Goal: Transaction & Acquisition: Purchase product/service

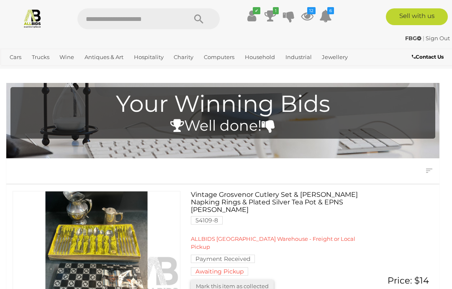
click at [0, 0] on link "View All Household Auctions" at bounding box center [0, 0] width 0 height 0
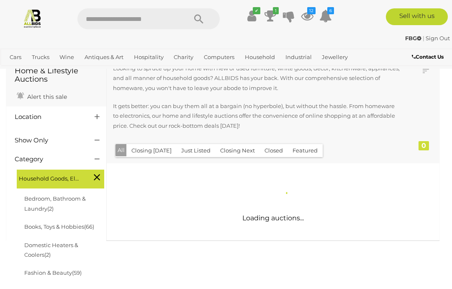
scroll to position [39, 0]
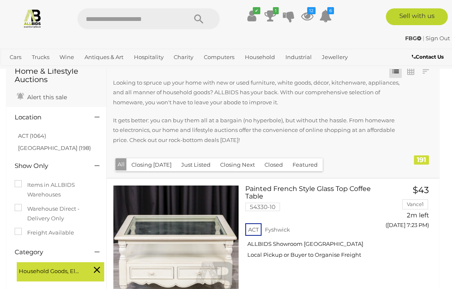
scroll to position [44, 0]
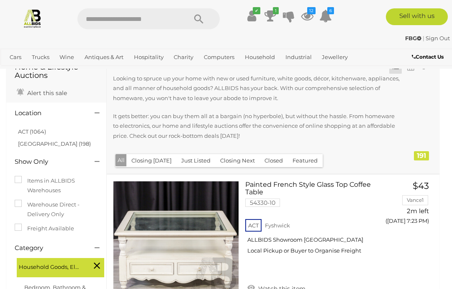
click at [26, 114] on h4 "Location" at bounding box center [48, 113] width 67 height 7
click at [40, 145] on link "NSW (198)" at bounding box center [54, 143] width 73 height 7
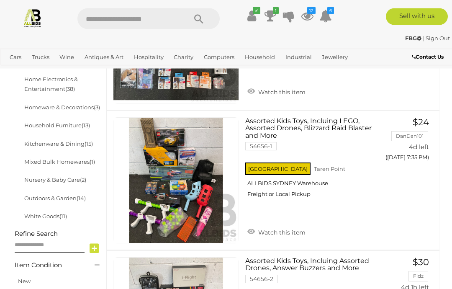
scroll to position [388, 0]
click at [191, 193] on img at bounding box center [176, 180] width 125 height 125
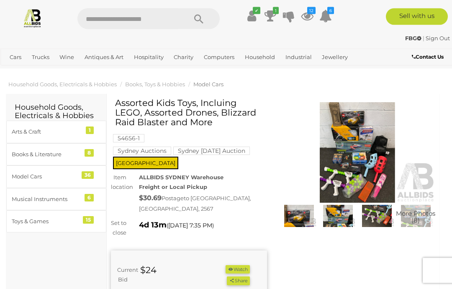
scroll to position [5, 0]
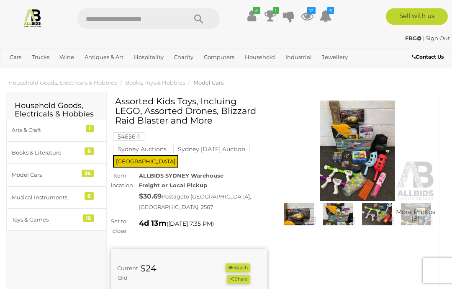
click at [365, 170] on img at bounding box center [358, 151] width 156 height 101
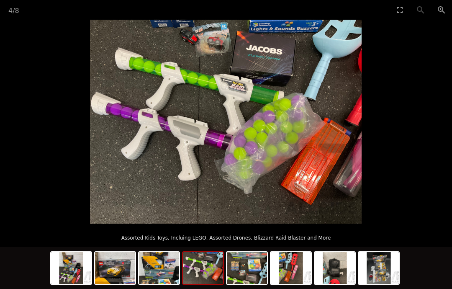
click at [362, 208] on img at bounding box center [226, 122] width 272 height 204
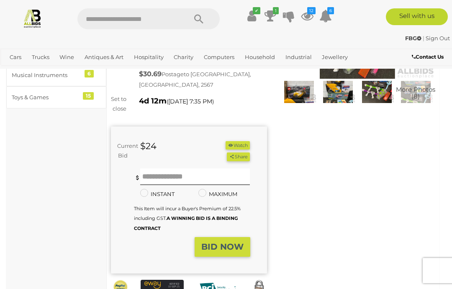
scroll to position [127, 0]
click at [246, 150] on button "Watch" at bounding box center [238, 145] width 24 height 9
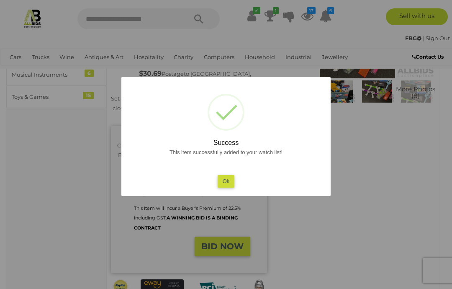
click at [226, 187] on button "Ok" at bounding box center [226, 181] width 17 height 12
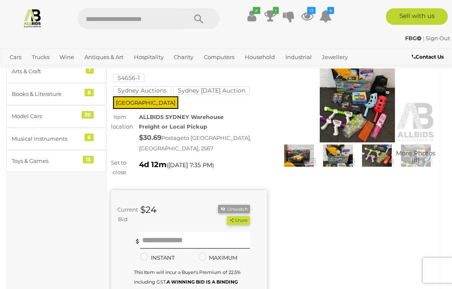
scroll to position [0, 0]
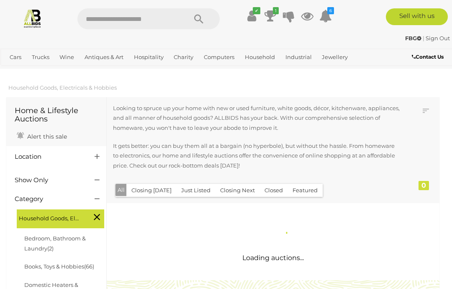
scroll to position [421, 0]
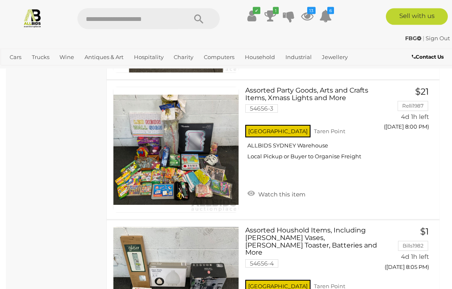
scroll to position [5739, 0]
click at [293, 191] on link "Watch this item" at bounding box center [277, 193] width 62 height 13
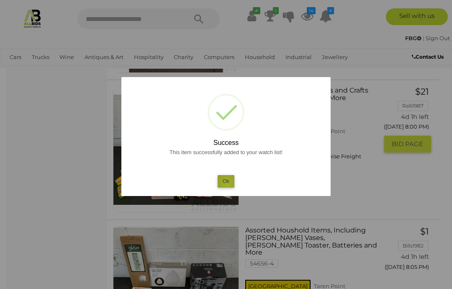
click at [227, 187] on button "Ok" at bounding box center [226, 181] width 17 height 12
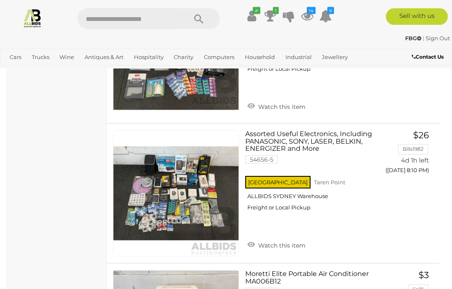
scroll to position [5982, 0]
click at [288, 238] on link "Watch this item" at bounding box center [277, 244] width 62 height 13
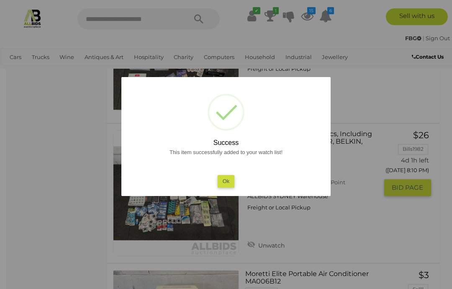
click at [223, 187] on button "Ok" at bounding box center [226, 181] width 17 height 12
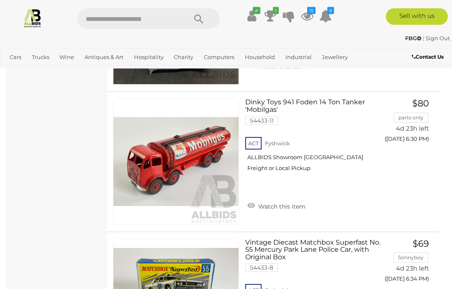
scroll to position [6294, 0]
click at [289, 199] on link "Watch this item" at bounding box center [277, 205] width 62 height 13
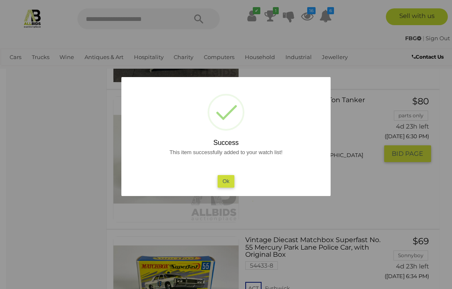
click at [225, 187] on button "Ok" at bounding box center [226, 181] width 17 height 12
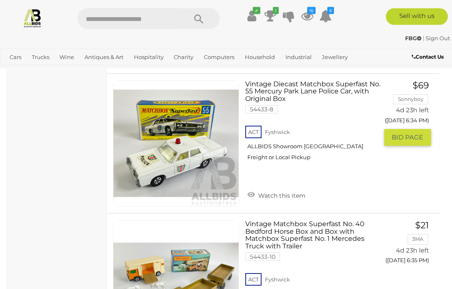
scroll to position [6452, 0]
click at [288, 189] on link "Watch this item" at bounding box center [277, 195] width 62 height 13
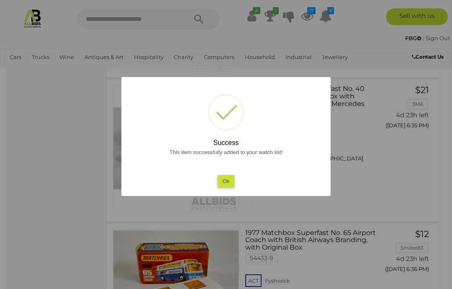
scroll to position [6585, 0]
click at [220, 187] on button "Ok" at bounding box center [226, 181] width 17 height 12
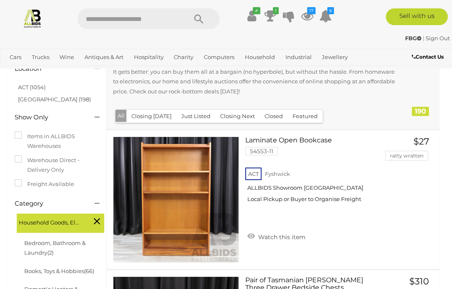
scroll to position [0, 0]
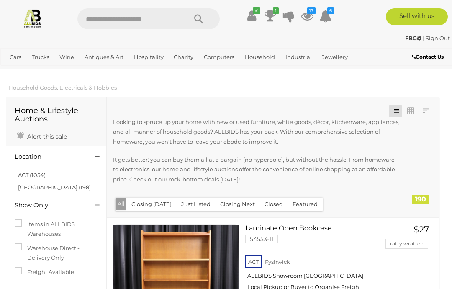
click at [0, 0] on link "View All Household Auctions" at bounding box center [0, 0] width 0 height 0
click at [41, 189] on link "NSW (198)" at bounding box center [54, 187] width 73 height 7
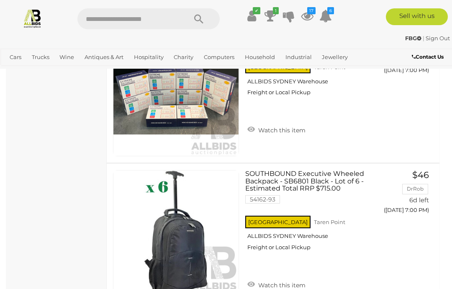
scroll to position [1466, 0]
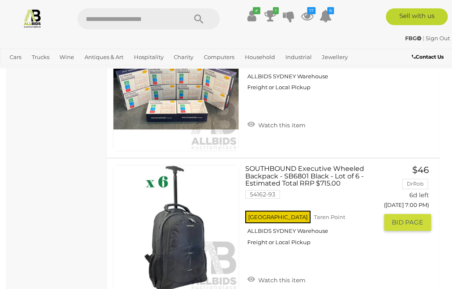
click at [292, 273] on link "Watch this item" at bounding box center [277, 279] width 62 height 13
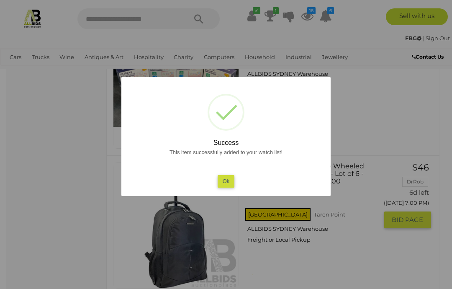
click at [229, 187] on button "Ok" at bounding box center [226, 181] width 17 height 12
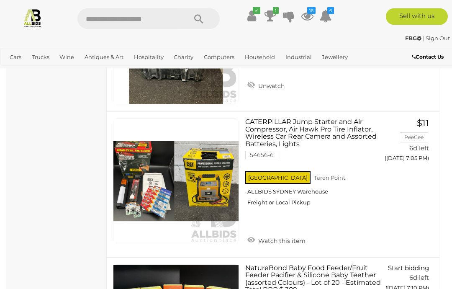
scroll to position [2213, 0]
click at [299, 234] on link "Watch this item" at bounding box center [277, 240] width 62 height 13
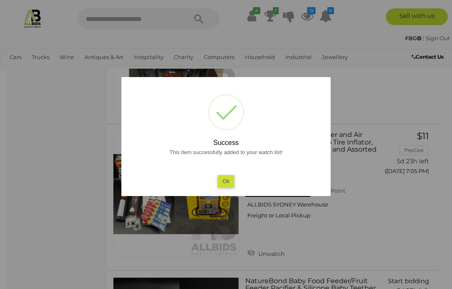
scroll to position [2201, 0]
click at [229, 184] on button "Ok" at bounding box center [226, 181] width 17 height 12
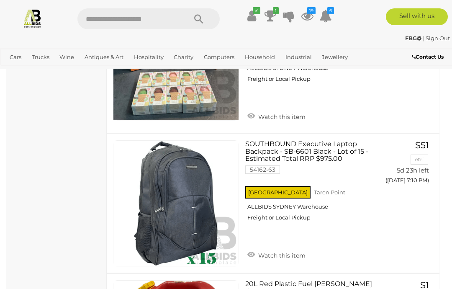
scroll to position [2485, 0]
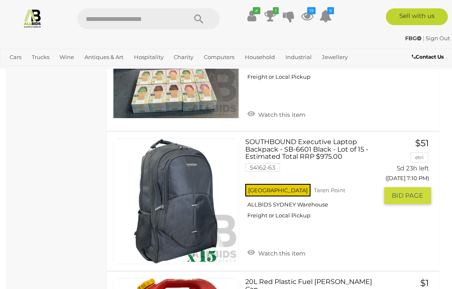
click at [284, 246] on link "Watch this item" at bounding box center [277, 252] width 62 height 13
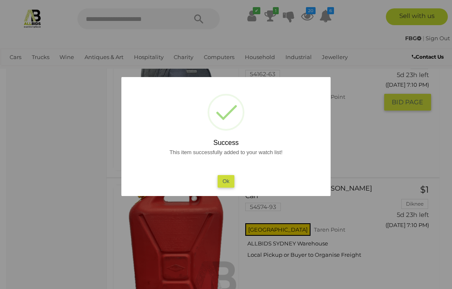
scroll to position [2578, 0]
click at [226, 187] on button "Ok" at bounding box center [226, 181] width 17 height 12
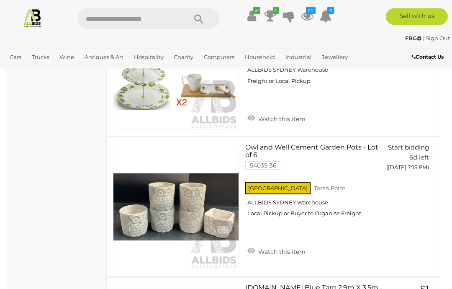
scroll to position [3466, 0]
click at [291, 245] on link "Watch this item" at bounding box center [277, 251] width 62 height 13
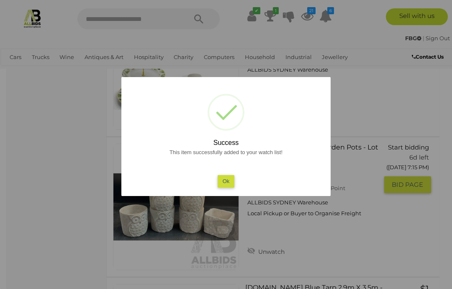
click at [225, 187] on button "Ok" at bounding box center [226, 181] width 17 height 12
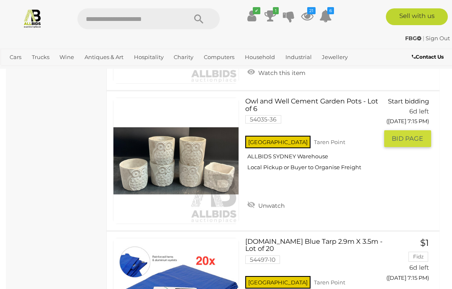
scroll to position [3512, 0]
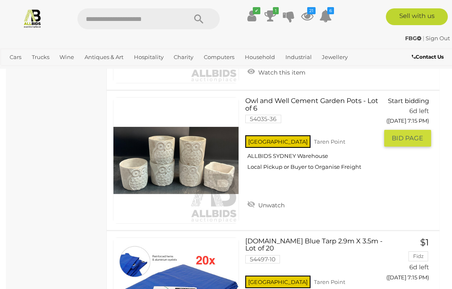
click at [416, 134] on span "BID PAGE" at bounding box center [407, 138] width 31 height 8
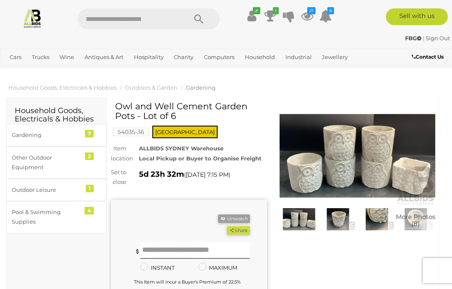
click at [379, 176] on img at bounding box center [358, 156] width 156 height 101
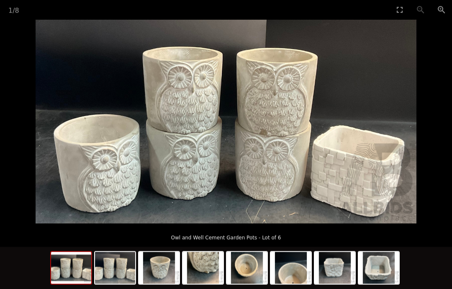
scroll to position [12, 0]
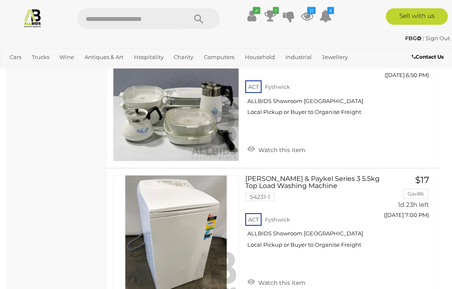
scroll to position [1447, 0]
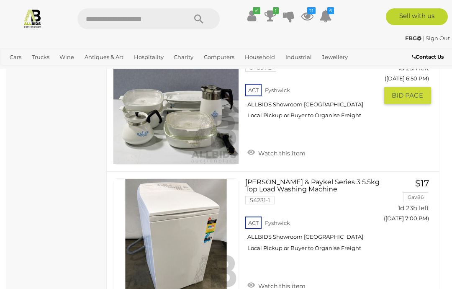
click at [290, 151] on link "Watch this item" at bounding box center [277, 152] width 62 height 13
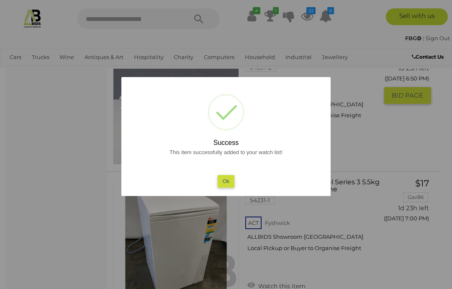
click at [231, 187] on button "Ok" at bounding box center [226, 181] width 17 height 12
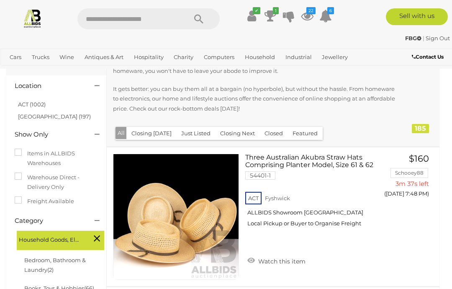
scroll to position [0, 0]
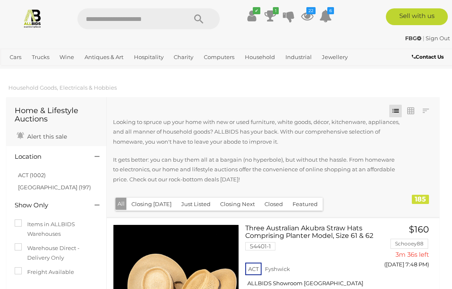
click at [36, 189] on link "NSW (197)" at bounding box center [54, 187] width 73 height 7
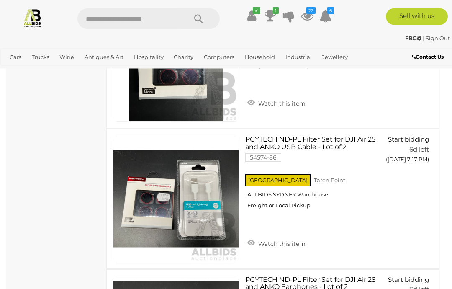
scroll to position [4034, 0]
click at [301, 237] on link "Watch this item" at bounding box center [277, 243] width 62 height 13
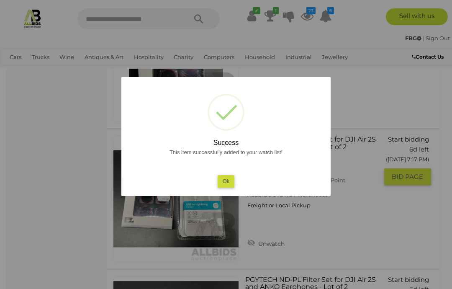
click at [228, 187] on button "Ok" at bounding box center [226, 181] width 17 height 12
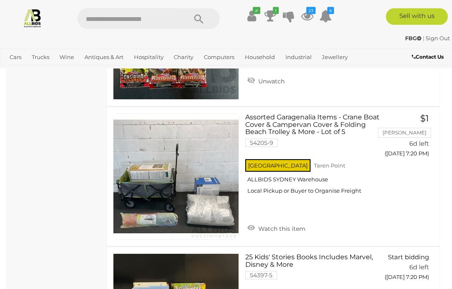
scroll to position [4476, 0]
click at [293, 222] on link "Watch this item" at bounding box center [277, 228] width 62 height 13
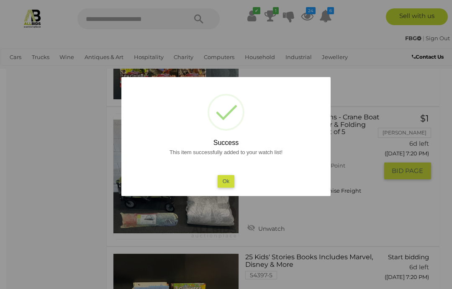
click at [229, 187] on button "Ok" at bounding box center [226, 181] width 17 height 12
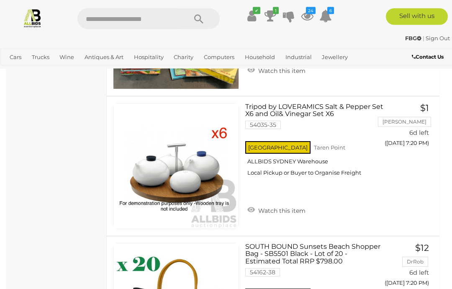
scroll to position [4767, 0]
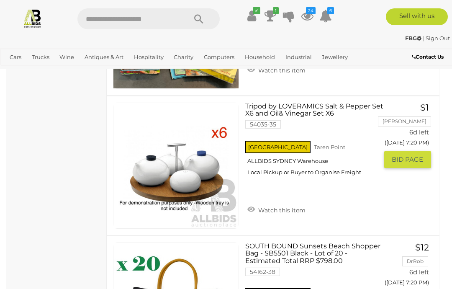
click at [283, 203] on link "Watch this item" at bounding box center [277, 209] width 62 height 13
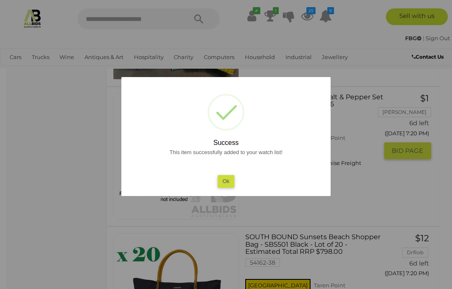
click at [222, 187] on button "Ok" at bounding box center [226, 181] width 17 height 12
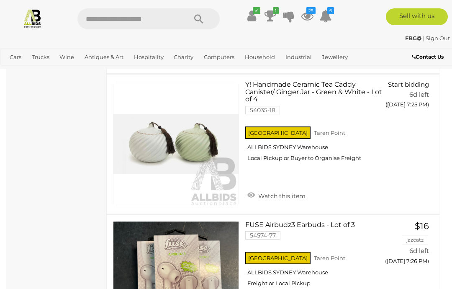
scroll to position [5776, 0]
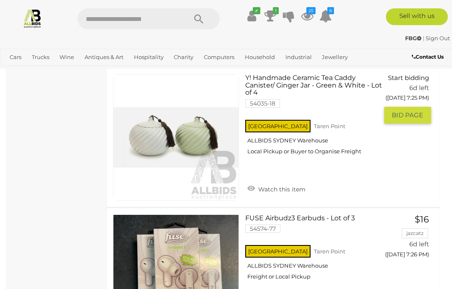
click at [281, 182] on link "Watch this item" at bounding box center [277, 188] width 62 height 13
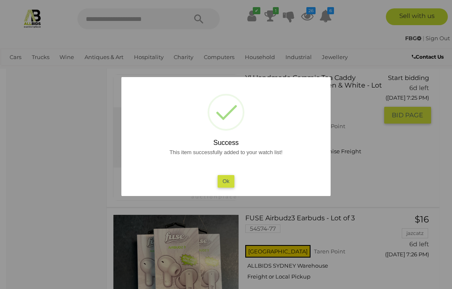
click at [222, 181] on button "Ok" at bounding box center [226, 181] width 17 height 12
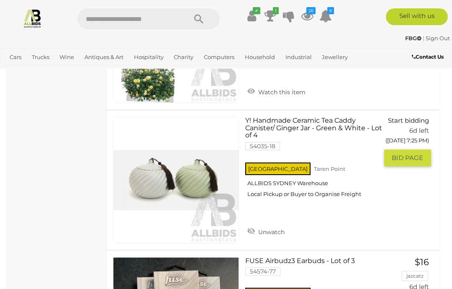
scroll to position [5720, 0]
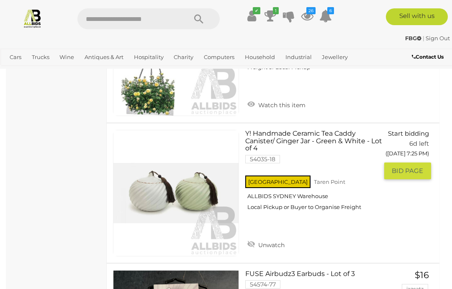
click at [191, 183] on link at bounding box center [176, 193] width 126 height 126
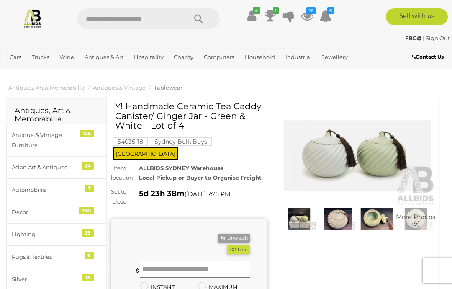
click at [413, 125] on img at bounding box center [358, 156] width 156 height 101
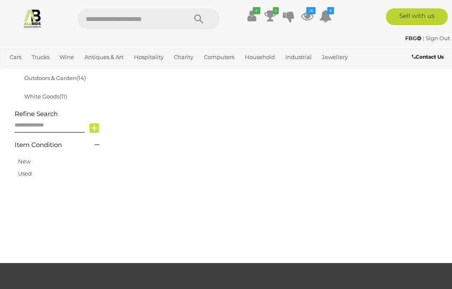
scroll to position [358, 0]
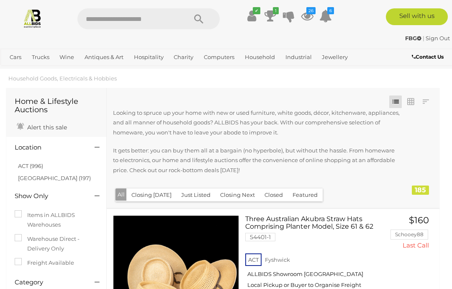
scroll to position [2, 0]
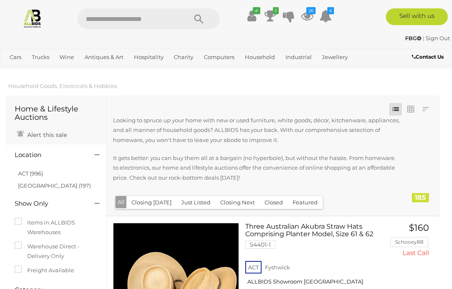
click at [38, 187] on link "NSW (197)" at bounding box center [54, 185] width 73 height 7
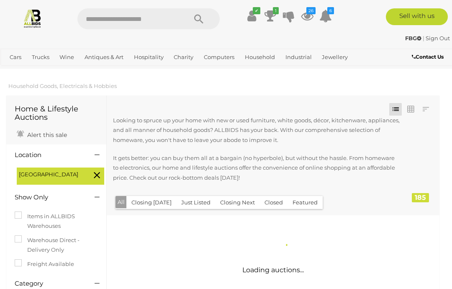
scroll to position [0, 0]
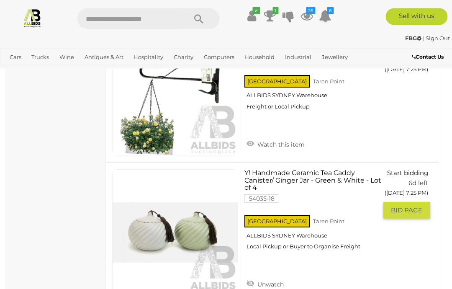
scroll to position [5681, 1]
click at [406, 206] on span "BID PAGE" at bounding box center [406, 210] width 31 height 8
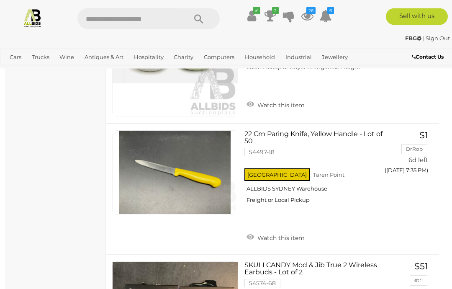
scroll to position [6846, 1]
click at [292, 231] on link "Watch this item" at bounding box center [276, 237] width 62 height 13
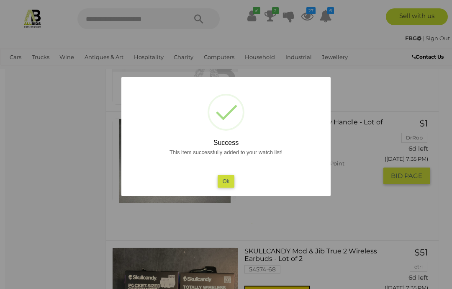
click at [223, 187] on button "Ok" at bounding box center [226, 181] width 17 height 12
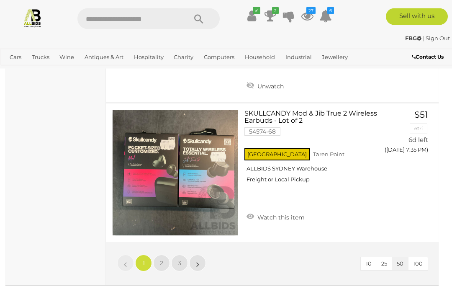
scroll to position [6998, 1]
click at [156, 255] on link "2" at bounding box center [161, 263] width 17 height 17
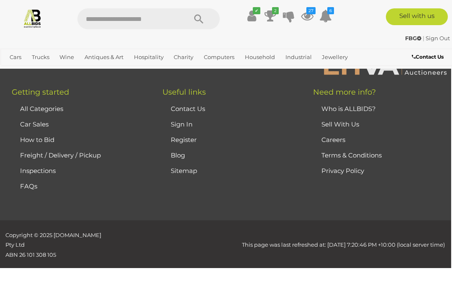
scroll to position [132, 0]
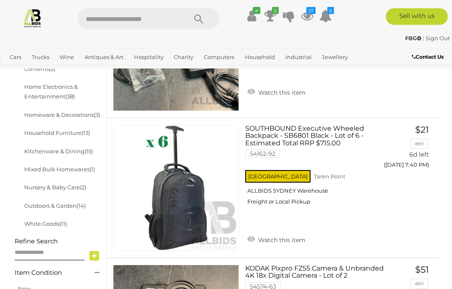
scroll to position [380, 0]
click at [416, 178] on span "BID PAGE" at bounding box center [407, 182] width 31 height 8
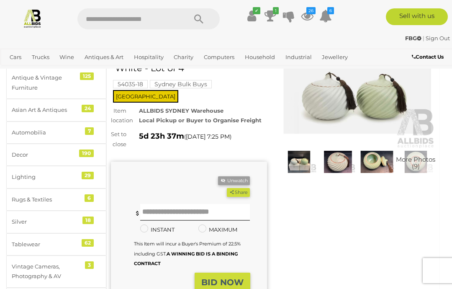
scroll to position [57, 0]
click at [168, 209] on input "text" at bounding box center [195, 212] width 110 height 17
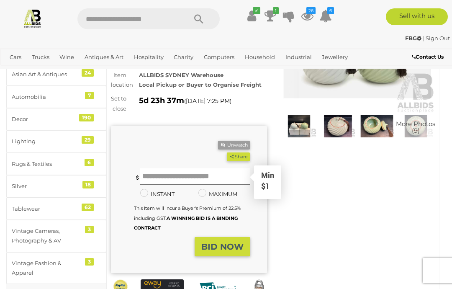
scroll to position [93, 0]
click at [152, 174] on input "text" at bounding box center [195, 177] width 110 height 17
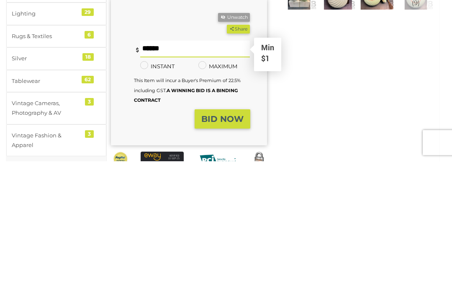
type input "**"
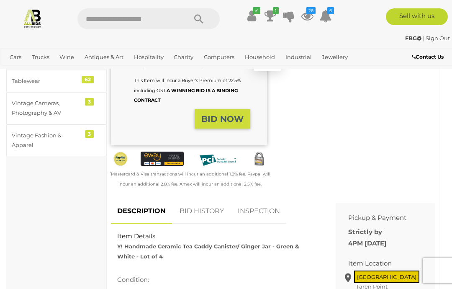
click at [232, 114] on strong "BID NOW" at bounding box center [223, 119] width 42 height 10
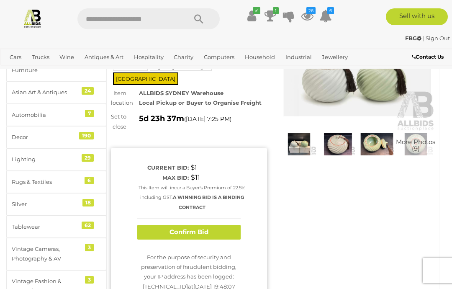
scroll to position [65, 0]
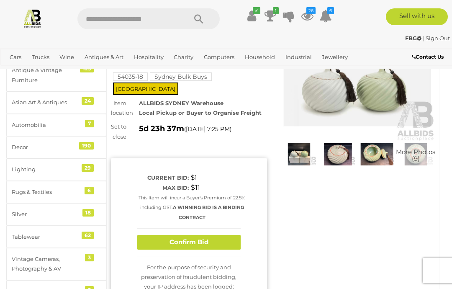
click at [199, 238] on button "Confirm Bid" at bounding box center [188, 242] width 103 height 15
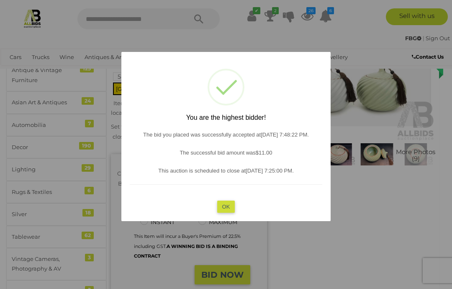
click at [230, 213] on button "OK" at bounding box center [226, 207] width 18 height 12
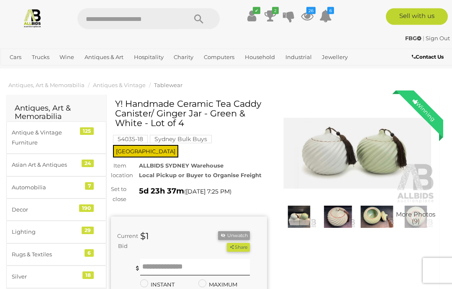
scroll to position [0, 0]
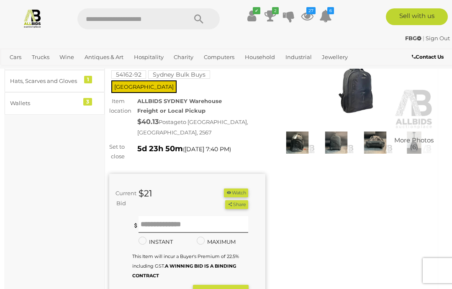
scroll to position [68, 2]
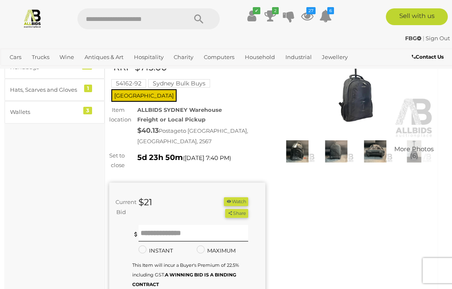
click at [338, 157] on img at bounding box center [336, 151] width 35 height 23
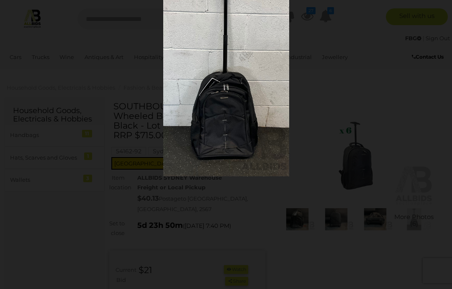
scroll to position [68, 2]
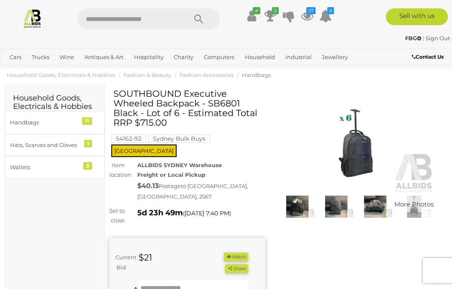
scroll to position [0, 2]
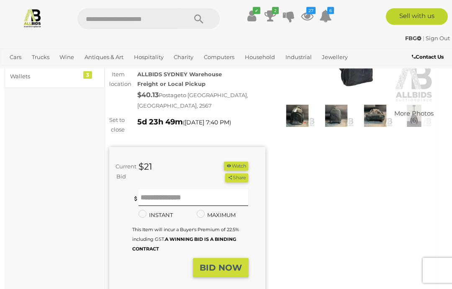
click at [225, 263] on strong "BID NOW" at bounding box center [221, 268] width 42 height 10
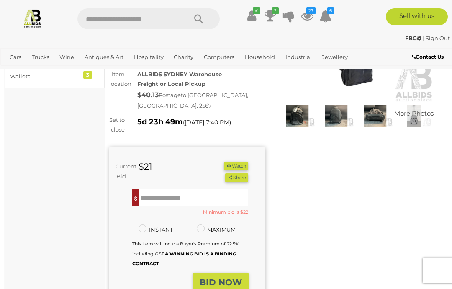
click at [165, 196] on input "text" at bounding box center [194, 197] width 110 height 17
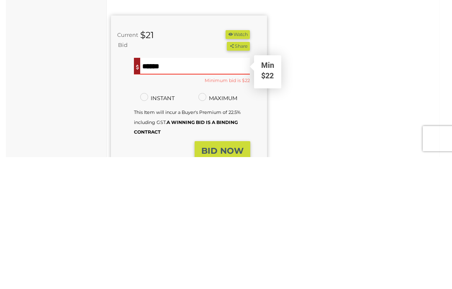
type input "**"
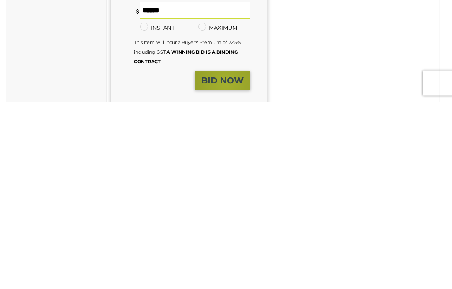
click at [226, 263] on strong "BID NOW" at bounding box center [223, 268] width 42 height 10
